Goal: Communication & Community: Answer question/provide support

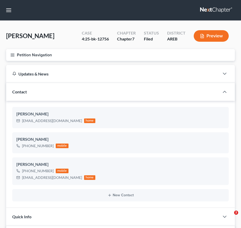
select select "0"
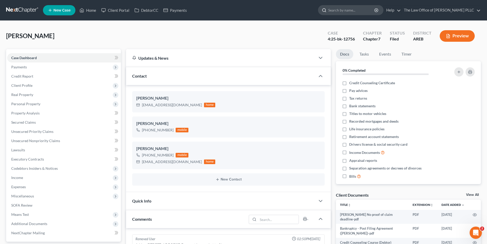
click at [241, 11] on input "search" at bounding box center [351, 9] width 47 height 9
type input "[PERSON_NAME]"
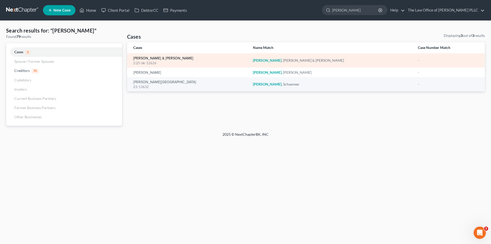
click at [169, 58] on link "[PERSON_NAME] & [PERSON_NAME]" at bounding box center [163, 59] width 60 height 4
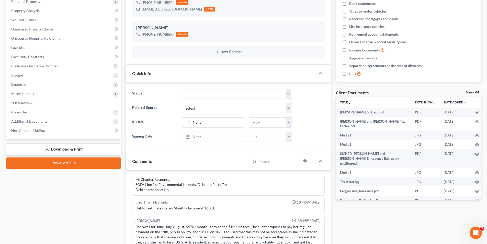
scroll to position [1371, 0]
click at [31, 119] on span "Additional Documents" at bounding box center [29, 121] width 36 height 4
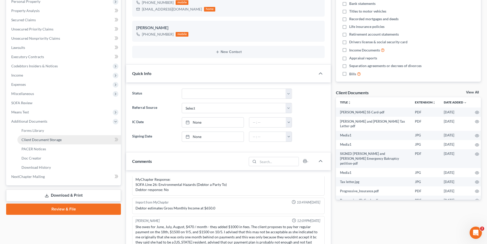
click at [86, 142] on link "Client Document Storage" at bounding box center [69, 139] width 104 height 9
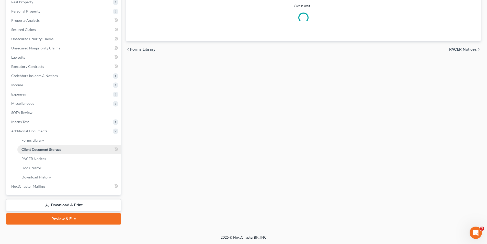
scroll to position [36, 0]
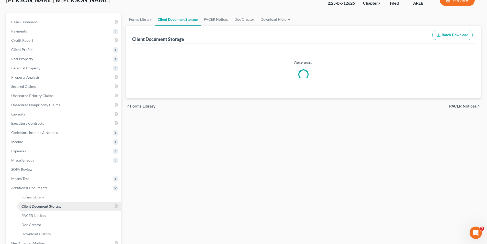
select select "1"
select select "0"
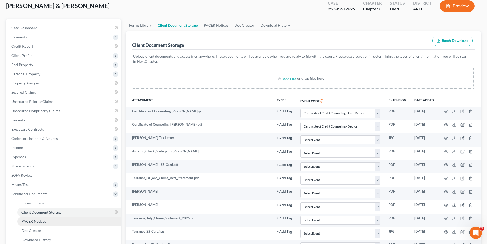
scroll to position [26, 0]
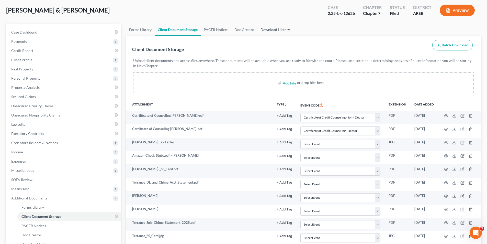
click at [241, 29] on link "Download History" at bounding box center [276, 30] width 36 height 12
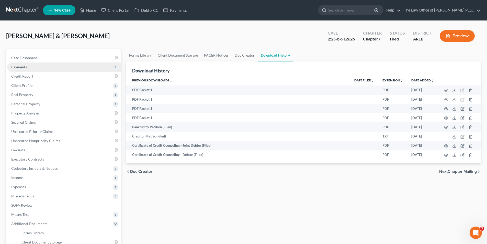
click at [23, 67] on span "Payments" at bounding box center [19, 67] width 16 height 4
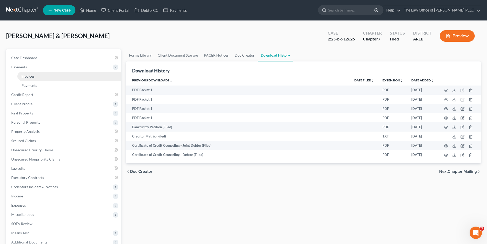
click at [33, 76] on span "Invoices" at bounding box center [27, 76] width 13 height 4
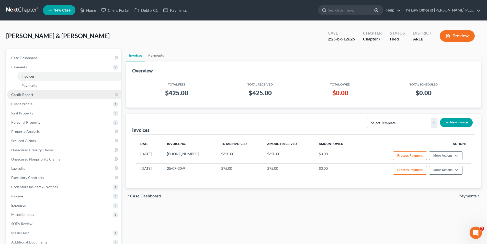
click at [27, 95] on span "Credit Report" at bounding box center [22, 94] width 22 height 4
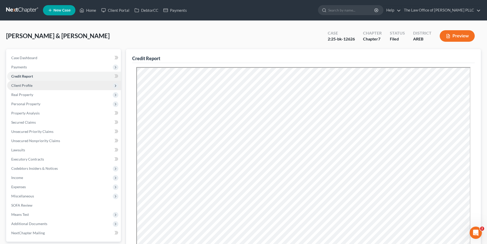
click at [28, 86] on span "Client Profile" at bounding box center [21, 85] width 21 height 4
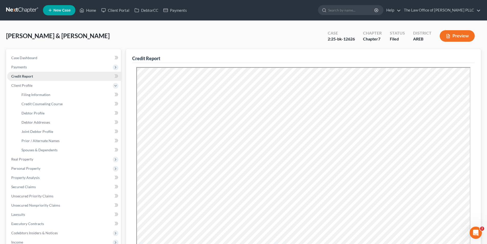
click at [23, 80] on link "Credit Report" at bounding box center [64, 76] width 114 height 9
click at [23, 68] on span "Payments" at bounding box center [19, 67] width 16 height 4
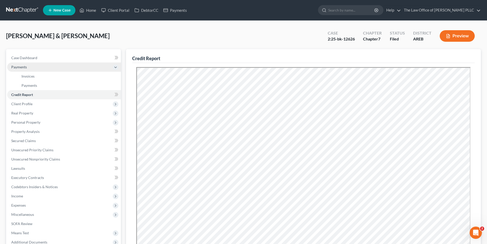
click at [23, 68] on span "Payments" at bounding box center [19, 67] width 16 height 4
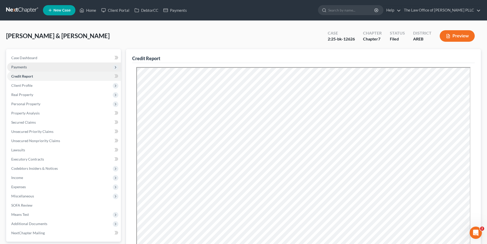
click at [23, 69] on span "Payments" at bounding box center [19, 67] width 16 height 4
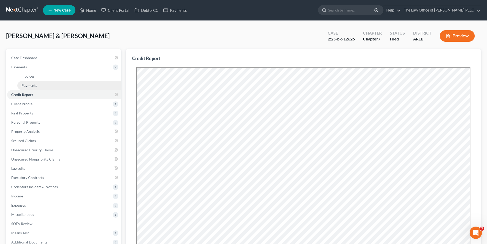
click at [34, 87] on span "Payments" at bounding box center [29, 85] width 16 height 4
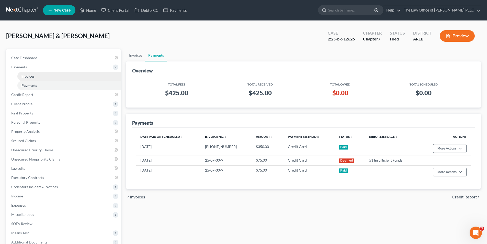
click at [33, 77] on span "Invoices" at bounding box center [27, 76] width 13 height 4
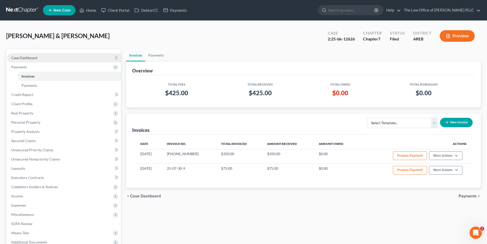
click at [27, 57] on span "Case Dashboard" at bounding box center [24, 57] width 26 height 4
select select "6"
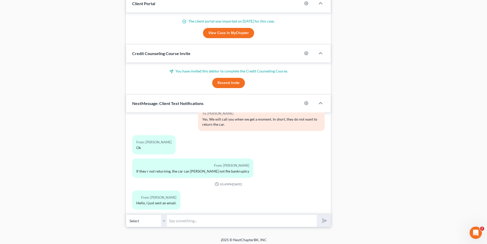
scroll to position [430, 0]
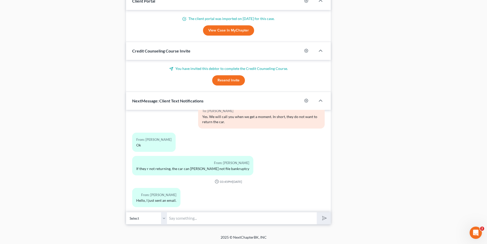
drag, startPoint x: 184, startPoint y: 218, endPoint x: 180, endPoint y: 219, distance: 3.9
click at [184, 218] on input "text" at bounding box center [242, 218] width 150 height 13
type input "S"
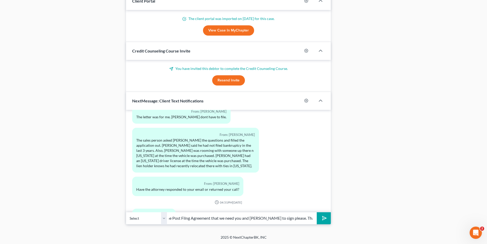
scroll to position [1371, 0]
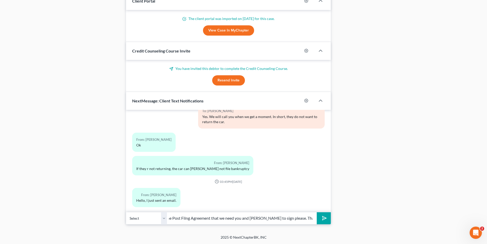
type input "Hello. I have emailed you the Post Filng Agreement that we need you and [PERSON…"
click at [241, 220] on icon "submit" at bounding box center [323, 217] width 7 height 7
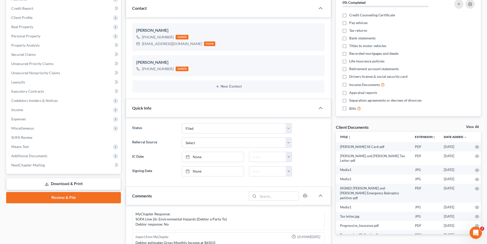
scroll to position [0, 0]
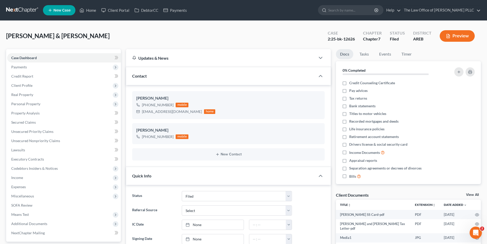
click at [241, 5] on input "search" at bounding box center [351, 9] width 47 height 9
type input "Hewing"
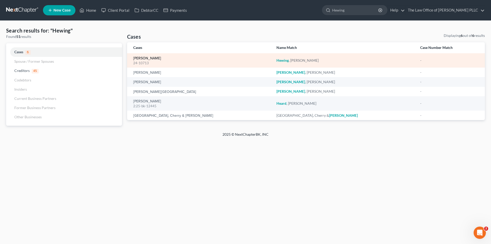
click at [145, 59] on link "[PERSON_NAME]" at bounding box center [147, 59] width 28 height 4
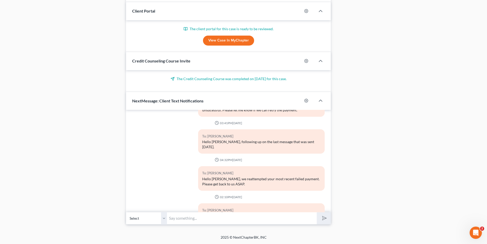
scroll to position [2981, 0]
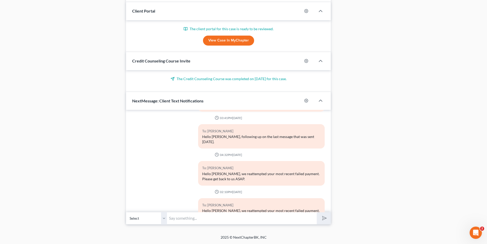
drag, startPoint x: 196, startPoint y: 221, endPoint x: 206, endPoint y: 215, distance: 12.5
click at [196, 221] on input "text" at bounding box center [242, 218] width 150 height 13
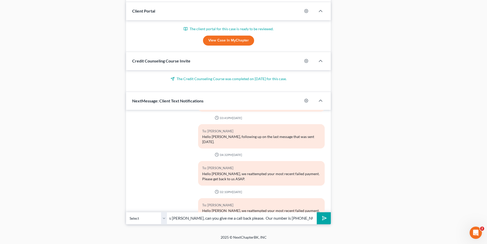
scroll to position [0, 23]
type input "Hello, This is [PERSON_NAME], can you give me a call back please. Our number is…"
click at [241, 216] on button "submit" at bounding box center [324, 218] width 14 height 12
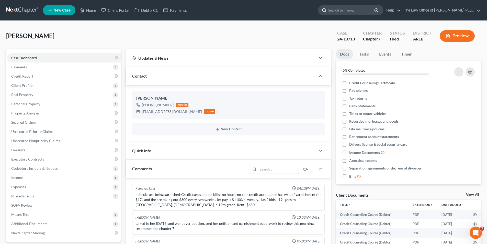
click at [241, 7] on input "search" at bounding box center [351, 9] width 47 height 9
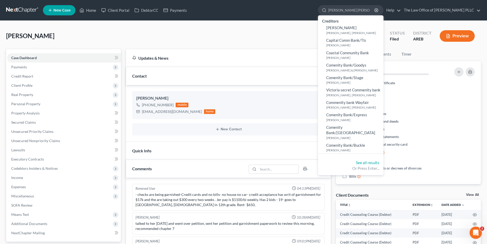
type input "[PERSON_NAME] [PERSON_NAME]"
click at [241, 35] on small "[PERSON_NAME], [PERSON_NAME]" at bounding box center [354, 33] width 56 height 4
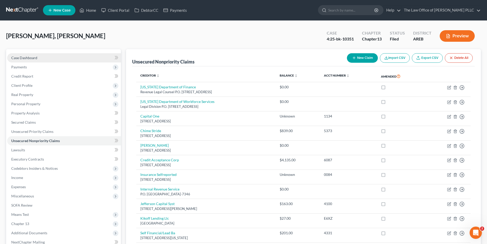
click at [30, 57] on span "Case Dashboard" at bounding box center [24, 57] width 26 height 4
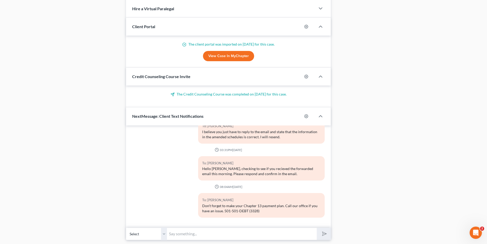
scroll to position [445, 0]
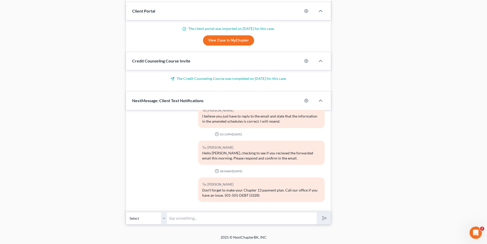
click at [205, 222] on input "text" at bounding box center [242, 218] width 150 height 13
type input "M"
click at [241, 217] on input "We need proof of insurance. Trustee has filed a motion saying you don't have in…" at bounding box center [242, 218] width 150 height 13
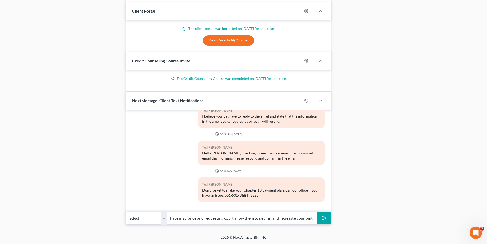
click at [241, 219] on input "We need proof of insurance. Trustee has filed a motion saying you don't have in…" at bounding box center [242, 218] width 150 height 13
click at [241, 218] on input "We need proof of insurance. Trustee has filed a motion saying you don't have in…" at bounding box center [242, 218] width 150 height 13
drag, startPoint x: 251, startPoint y: 222, endPoint x: 270, endPoint y: 219, distance: 19.2
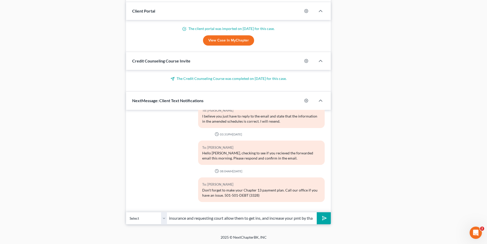
click at [241, 221] on input "We need proof of insurance. Trustee has filed a motion saying you don't have in…" at bounding box center [242, 218] width 150 height 13
drag, startPoint x: 253, startPoint y: 218, endPoint x: 267, endPoint y: 224, distance: 14.9
click at [241, 219] on input "We need proof of insurance. Trustee has filed a motion saying you don't have in…" at bounding box center [242, 218] width 150 height 13
click at [241, 218] on input "We need proof of insurance. Trustee has filed motion saying you don't have insu…" at bounding box center [242, 218] width 150 height 13
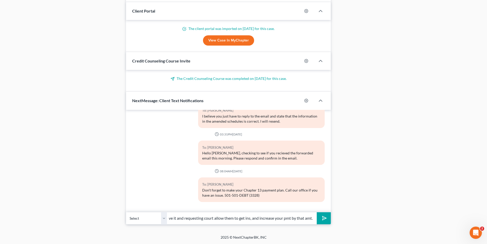
scroll to position [0, 132]
type input "We need proof of insurance. Trustee has filed motion saying you don't have it a…"
click at [241, 218] on line "submit" at bounding box center [324, 217] width 3 height 3
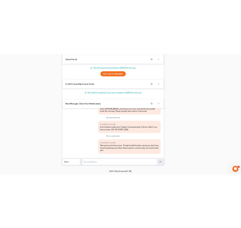
scroll to position [1845, 0]
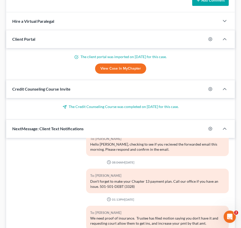
drag, startPoint x: 160, startPoint y: 209, endPoint x: 220, endPoint y: 213, distance: 60.7
click at [159, 216] on div "We need proof of insurance. Trustee has filed motion saying you don't have it a…" at bounding box center [157, 221] width 135 height 10
drag, startPoint x: 205, startPoint y: 212, endPoint x: 202, endPoint y: 210, distance: 3.8
click at [202, 216] on div "We need proof of insurance. Trustee has filed motion saying you don't have it a…" at bounding box center [157, 221] width 135 height 10
click at [127, 216] on div "We need proof of insurance. Trustee has filed motion saying you don't have it a…" at bounding box center [157, 221] width 135 height 10
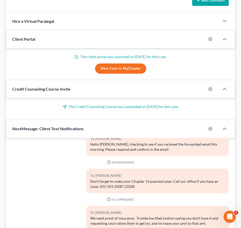
click at [127, 216] on div "We need proof of insurance. Trustee has filed motion saying you don't have it a…" at bounding box center [157, 221] width 135 height 10
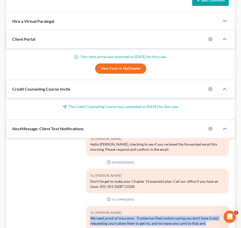
drag, startPoint x: 90, startPoint y: 204, endPoint x: 206, endPoint y: 213, distance: 116.9
click at [206, 216] on div "We need proof of insurance. Trustee has filed motion saying you don't have it a…" at bounding box center [157, 221] width 135 height 10
copy div "We need proof of insurance. Trustee has filed motion saying you don't have it a…"
drag, startPoint x: 171, startPoint y: 32, endPoint x: 244, endPoint y: 3, distance: 78.5
click at [171, 32] on div "Client Portal" at bounding box center [106, 39] width 200 height 18
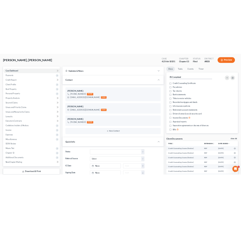
scroll to position [0, 0]
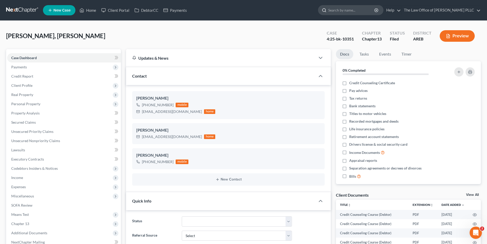
click at [241, 9] on input "search" at bounding box center [351, 9] width 47 height 9
type input "[PERSON_NAME]"
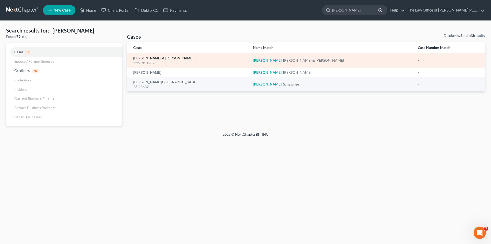
click at [170, 57] on link "[PERSON_NAME] & [PERSON_NAME]" at bounding box center [163, 59] width 60 height 4
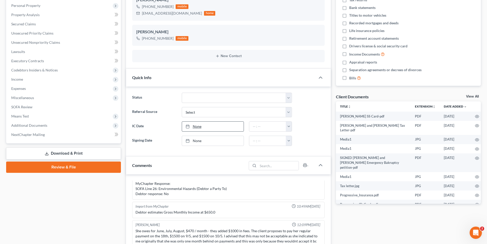
scroll to position [102, 0]
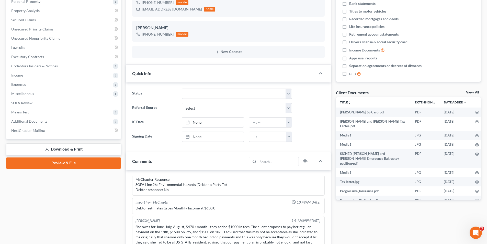
click at [81, 150] on link "Download & Print" at bounding box center [63, 149] width 115 height 12
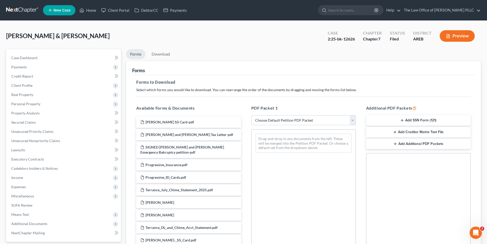
click at [241, 124] on select "Choose Default Petition PDF Packet Complete Bankruptcy Petition (all forms and …" at bounding box center [303, 120] width 105 height 10
select select "6"
click at [241, 115] on select "Choose Default Petition PDF Packet Complete Bankruptcy Petition (all forms and …" at bounding box center [303, 120] width 105 height 10
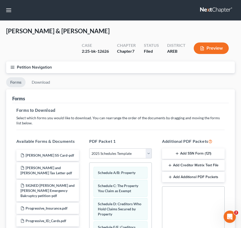
click at [160, 14] on nav "Home New Case Client Portal DebtorCC Payments The Law Office of [PERSON_NAME] P…" at bounding box center [120, 10] width 241 height 20
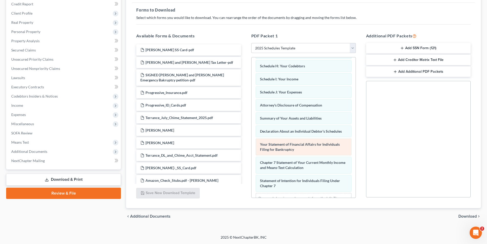
scroll to position [100, 0]
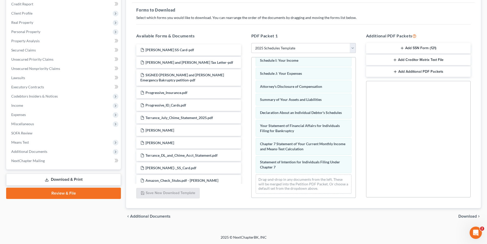
click at [241, 215] on span "Download" at bounding box center [467, 216] width 18 height 4
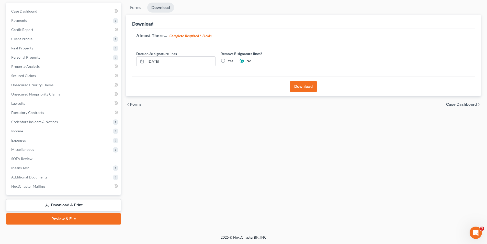
scroll to position [0, 0]
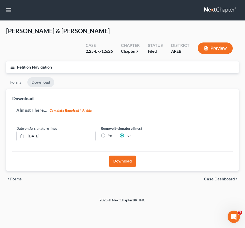
click at [121, 155] on button "Download" at bounding box center [122, 160] width 27 height 11
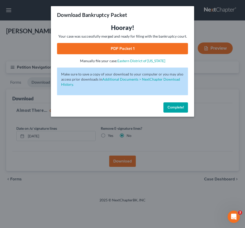
click at [131, 46] on link "PDF Packet 1" at bounding box center [122, 48] width 131 height 11
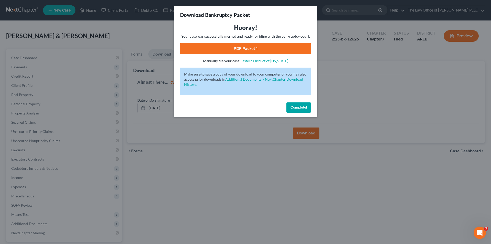
click at [241, 107] on span "Complete!" at bounding box center [298, 107] width 16 height 4
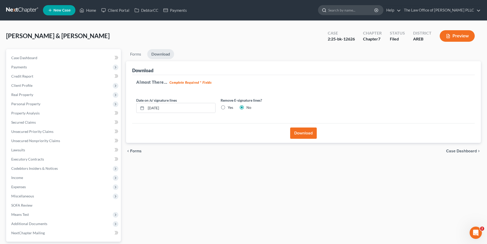
click at [241, 10] on input "search" at bounding box center [351, 9] width 47 height 9
type input "[PERSON_NAME]"
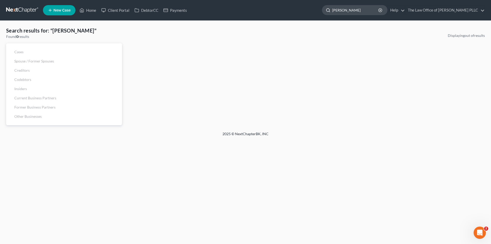
drag, startPoint x: 357, startPoint y: 13, endPoint x: 326, endPoint y: 13, distance: 31.2
click at [241, 13] on div "[PERSON_NAME]" at bounding box center [354, 10] width 65 height 10
type input "[PERSON_NAME]"
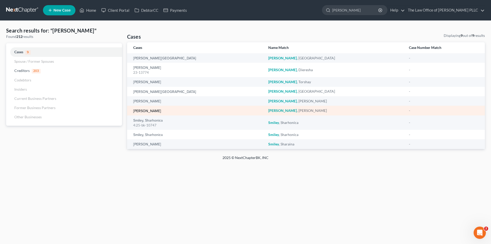
click at [150, 110] on link "[PERSON_NAME]" at bounding box center [147, 111] width 28 height 4
select select "6"
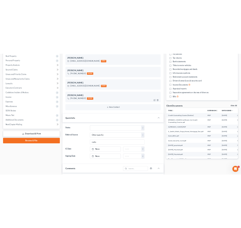
scroll to position [102, 0]
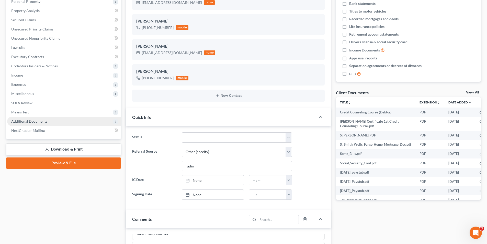
click at [37, 122] on span "Additional Documents" at bounding box center [29, 121] width 36 height 4
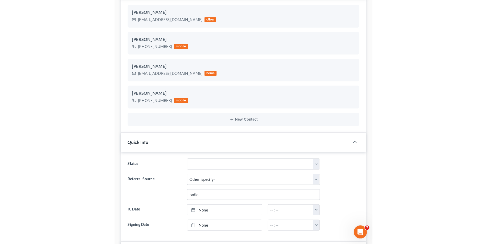
scroll to position [291, 0]
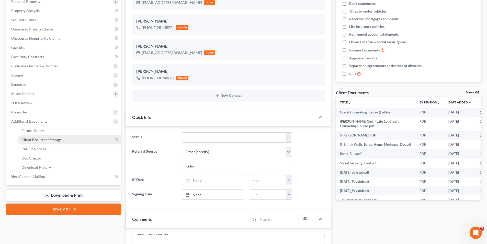
click at [51, 140] on span "Client Document Storage" at bounding box center [41, 139] width 40 height 4
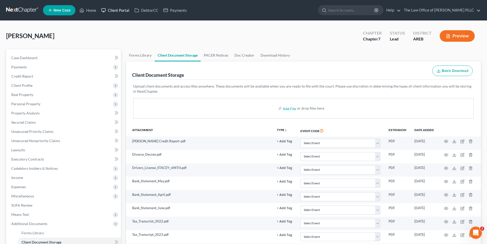
click at [119, 11] on link "Client Portal" at bounding box center [115, 10] width 33 height 9
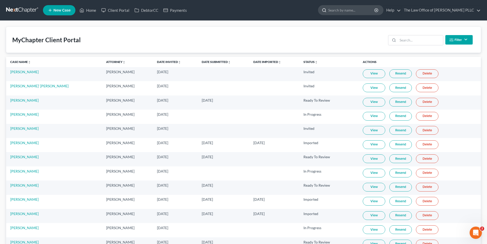
click at [241, 11] on input "search" at bounding box center [351, 9] width 47 height 9
type input "[PERSON_NAME]"
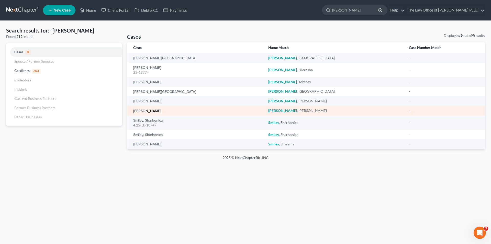
click at [148, 109] on link "[PERSON_NAME]" at bounding box center [147, 111] width 28 height 4
select select "10"
select select "6"
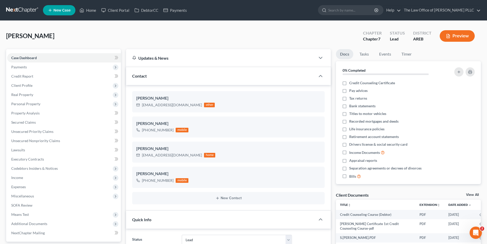
scroll to position [291, 0]
click at [121, 9] on link "Client Portal" at bounding box center [115, 10] width 33 height 9
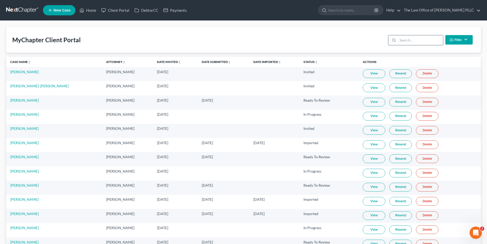
click at [241, 41] on input "search" at bounding box center [420, 40] width 45 height 10
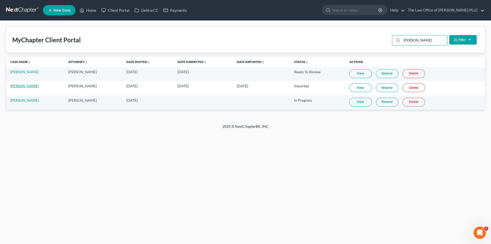
type input "[PERSON_NAME]"
click at [21, 86] on link "[PERSON_NAME]" at bounding box center [24, 86] width 28 height 4
select select "6"
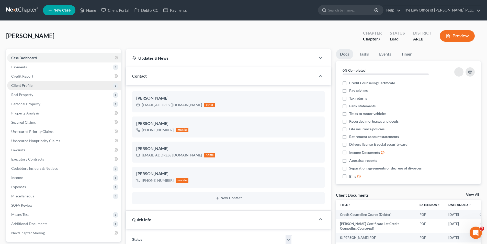
scroll to position [291, 0]
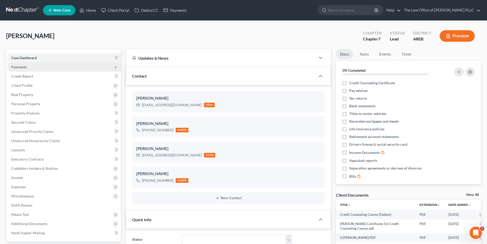
click at [33, 66] on span "Payments" at bounding box center [64, 66] width 114 height 9
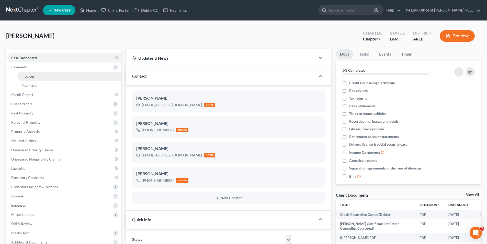
click at [44, 75] on link "Invoices" at bounding box center [69, 76] width 104 height 9
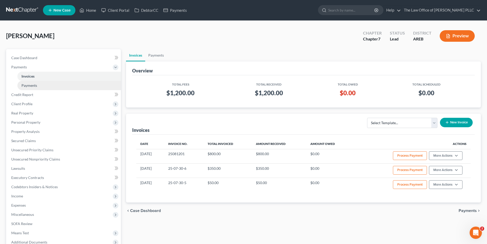
click at [36, 84] on span "Payments" at bounding box center [29, 85] width 16 height 4
